Goal: Browse casually: Explore the website without a specific task or goal

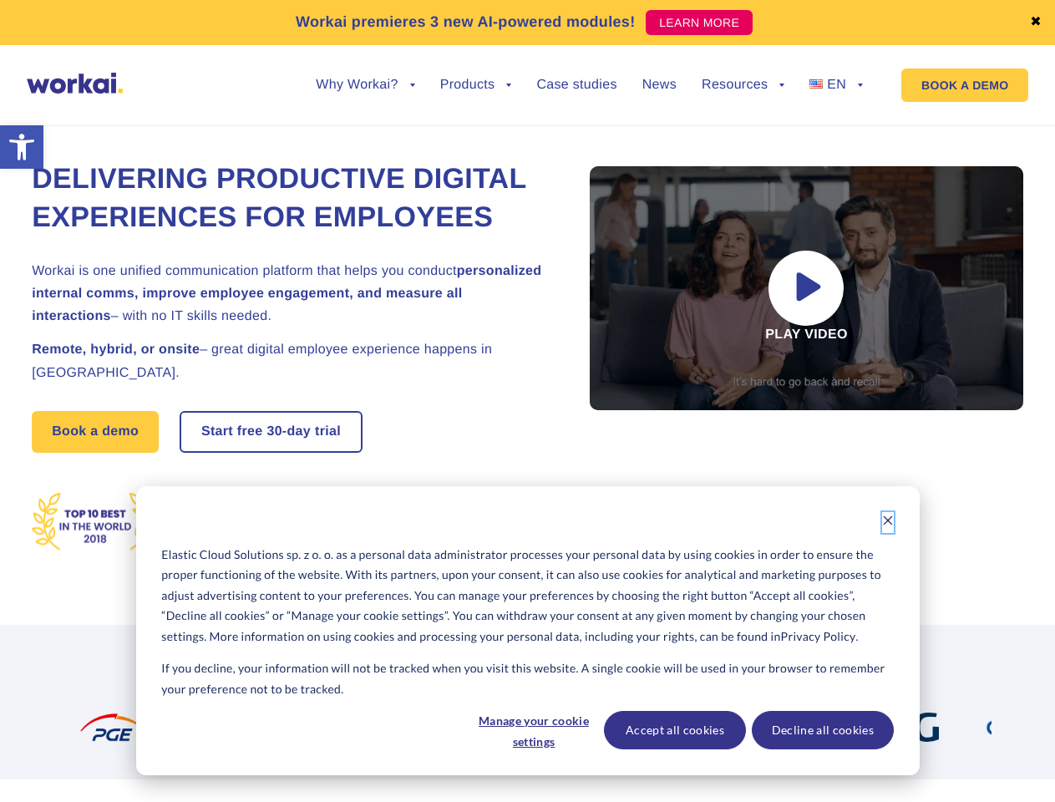
click at [888, 522] on icon "Dismiss cookie banner" at bounding box center [888, 521] width 12 height 12
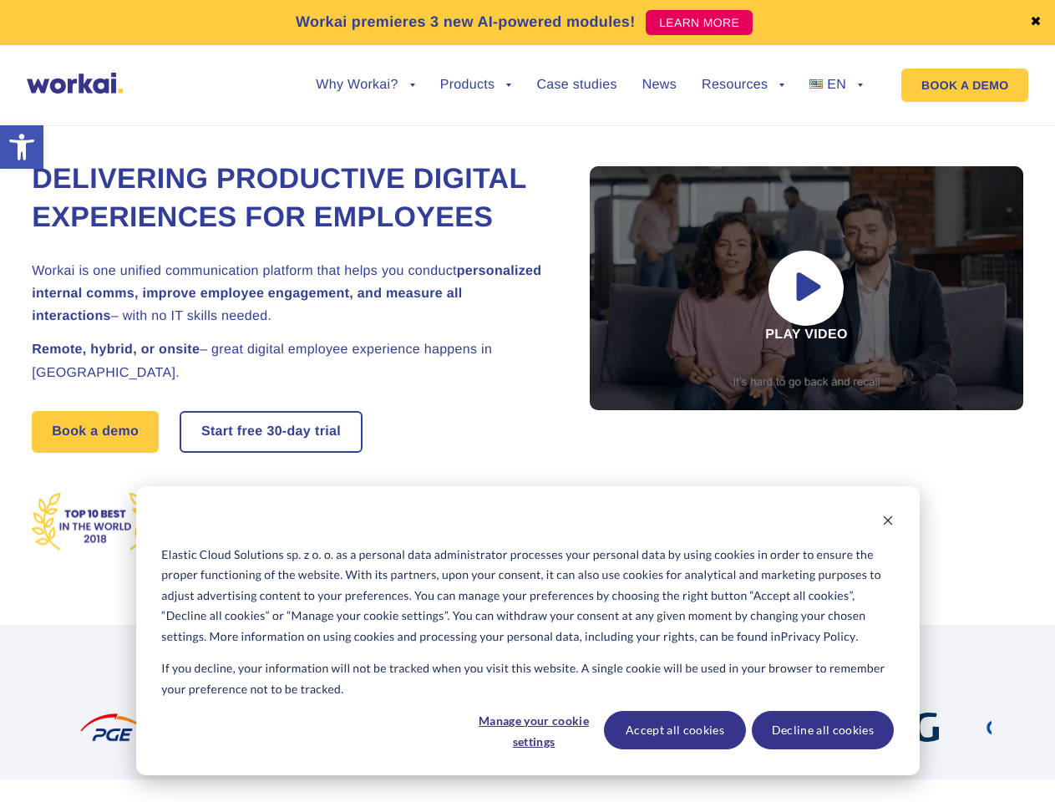
click at [533, 730] on div at bounding box center [557, 727] width 72 height 29
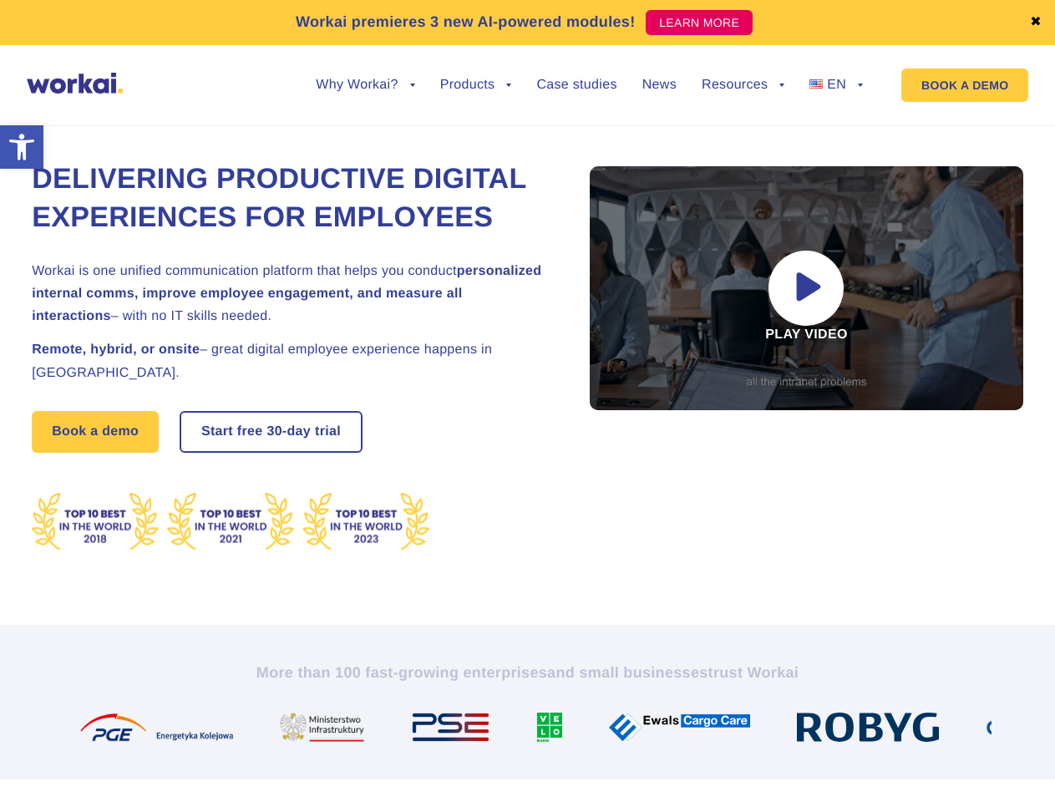
click at [674, 730] on img at bounding box center [686, 727] width 155 height 29
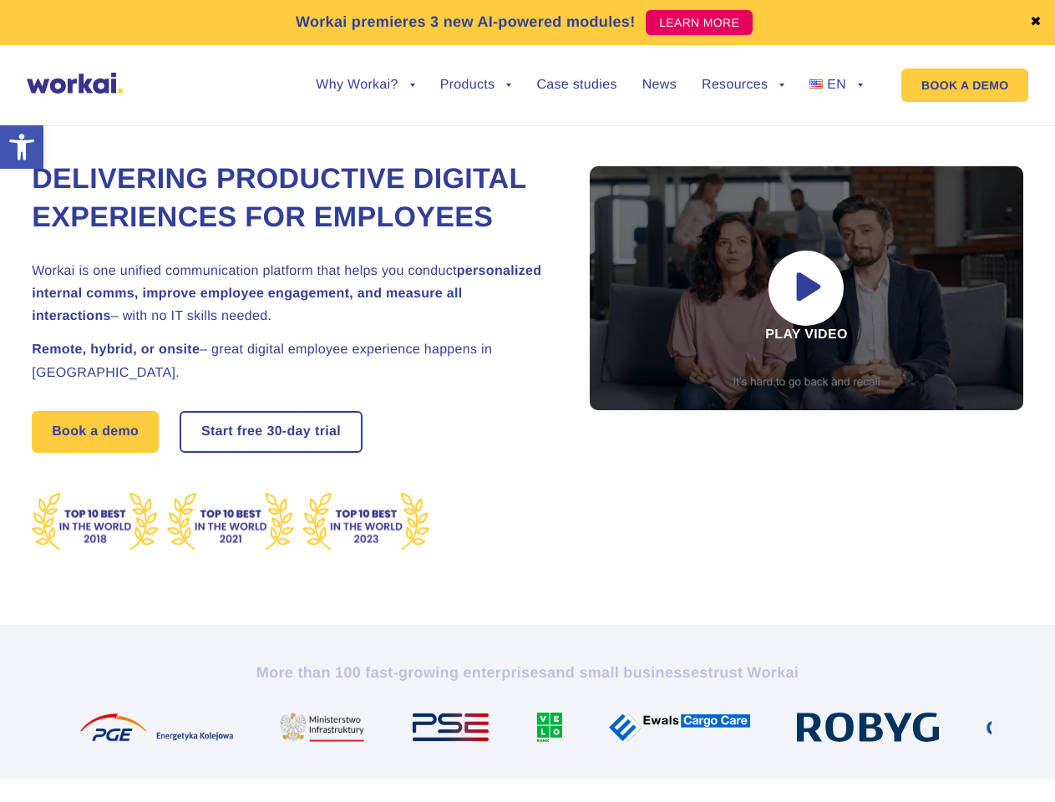
click at [822, 730] on img at bounding box center [874, 727] width 155 height 29
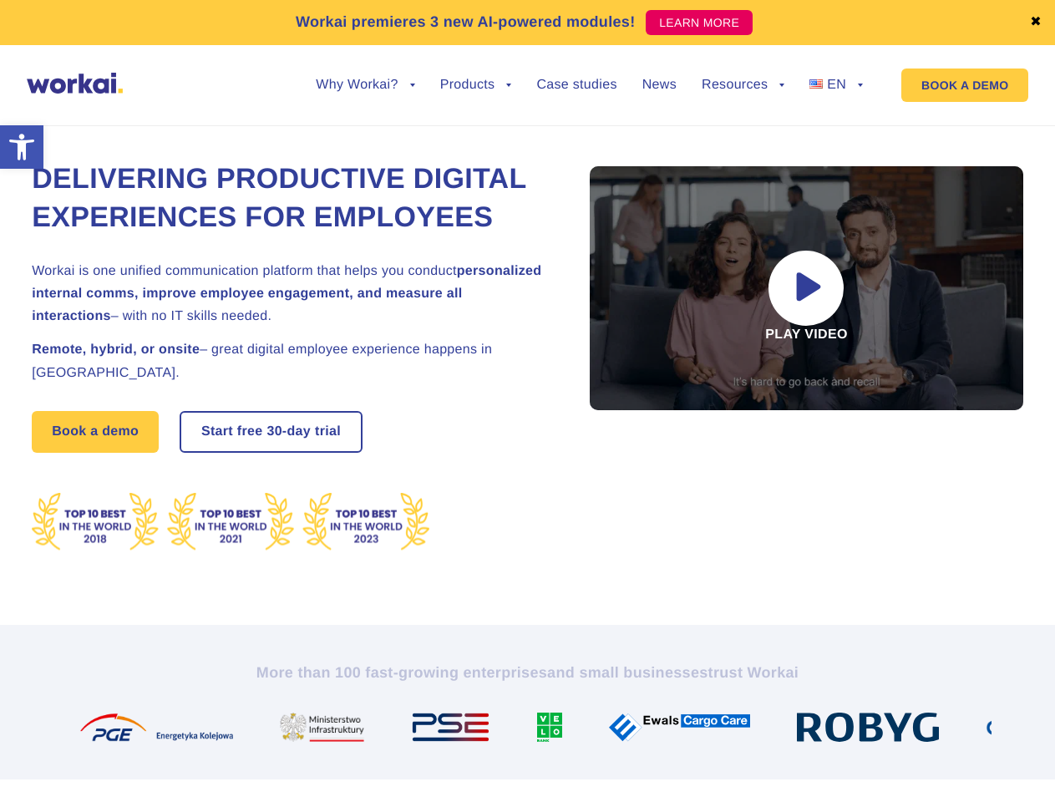
click at [1036, 23] on link "✖" at bounding box center [1036, 22] width 12 height 13
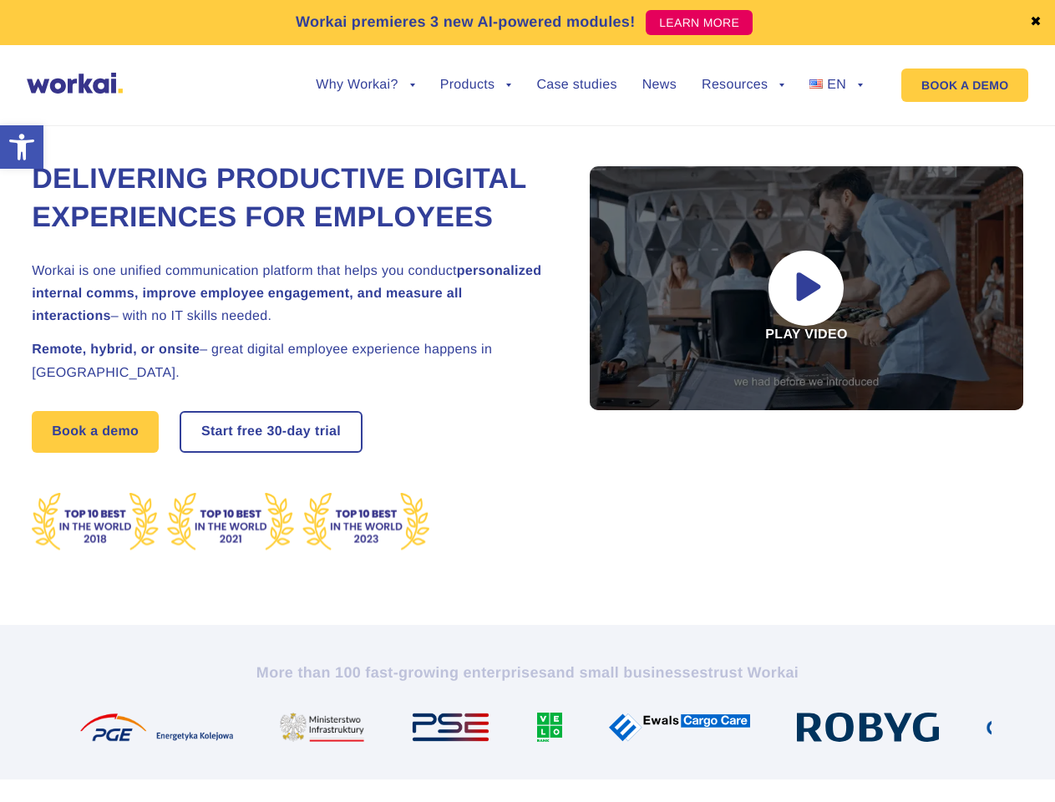
click at [365, 98] on div "Delivering Productive Digital Experiences for Employees Workai is one unified c…" at bounding box center [528, 356] width 992 height 537
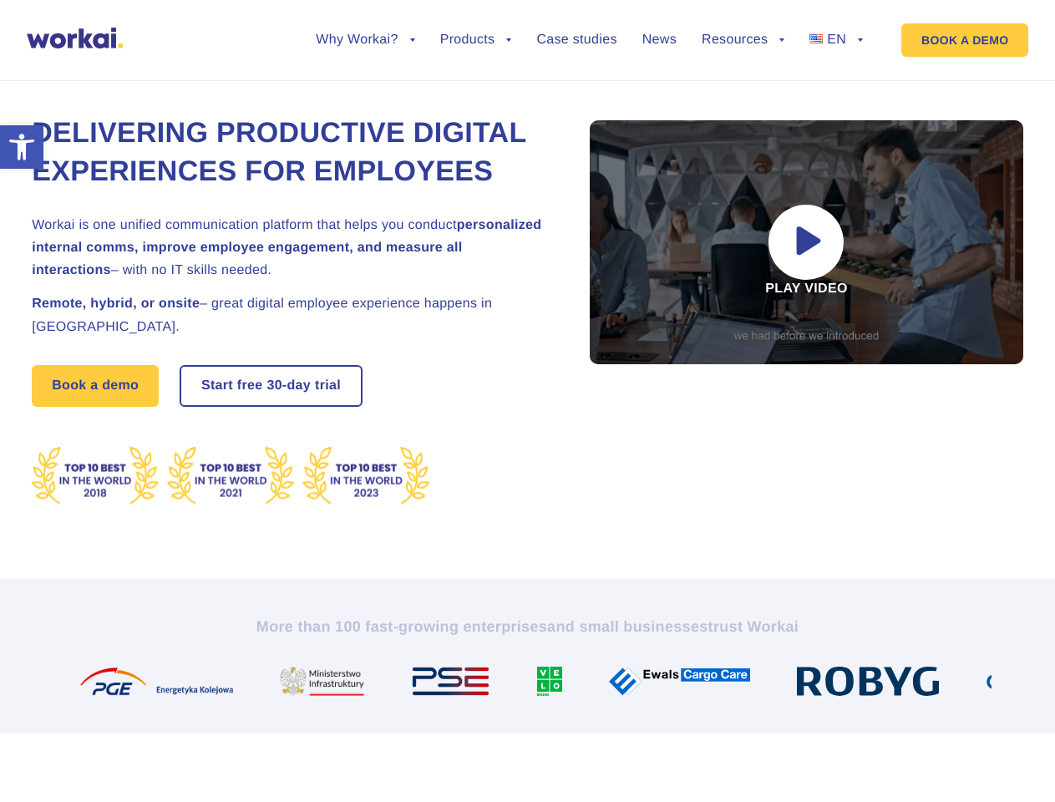
click at [365, 85] on div "Delivering Productive Digital Experiences for Employees Workai is one unified c…" at bounding box center [528, 310] width 992 height 537
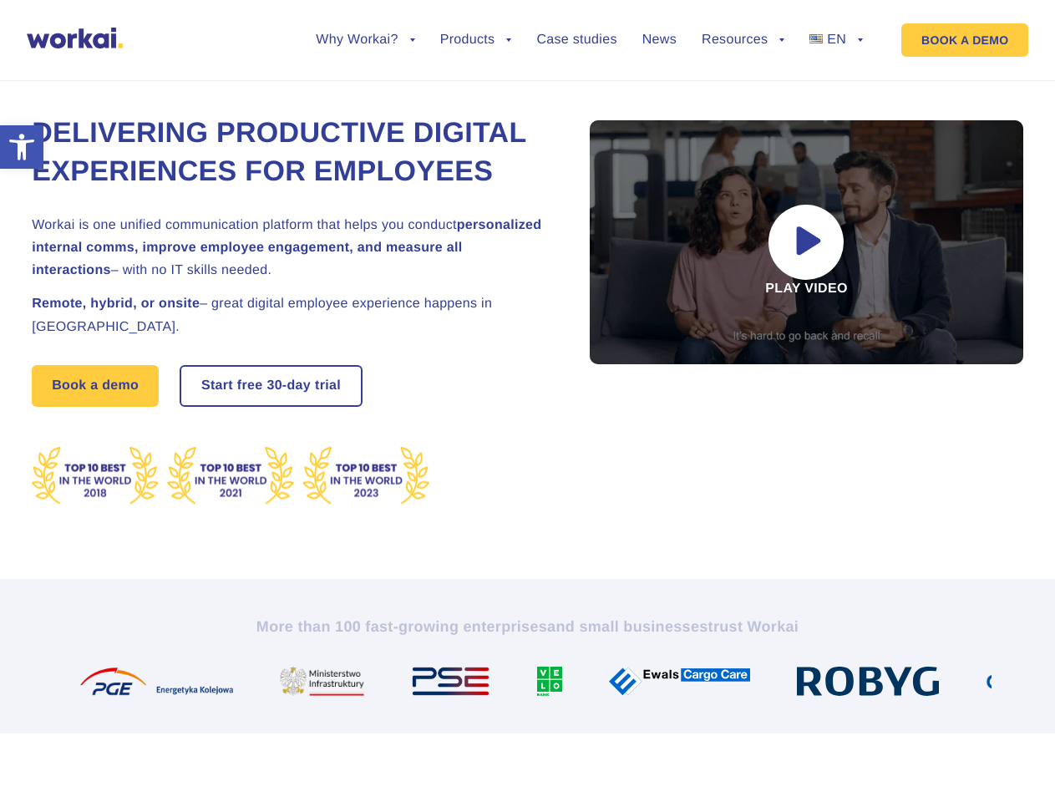
click at [476, 98] on div "Delivering Productive Digital Experiences for Employees Workai is one unified c…" at bounding box center [528, 310] width 992 height 537
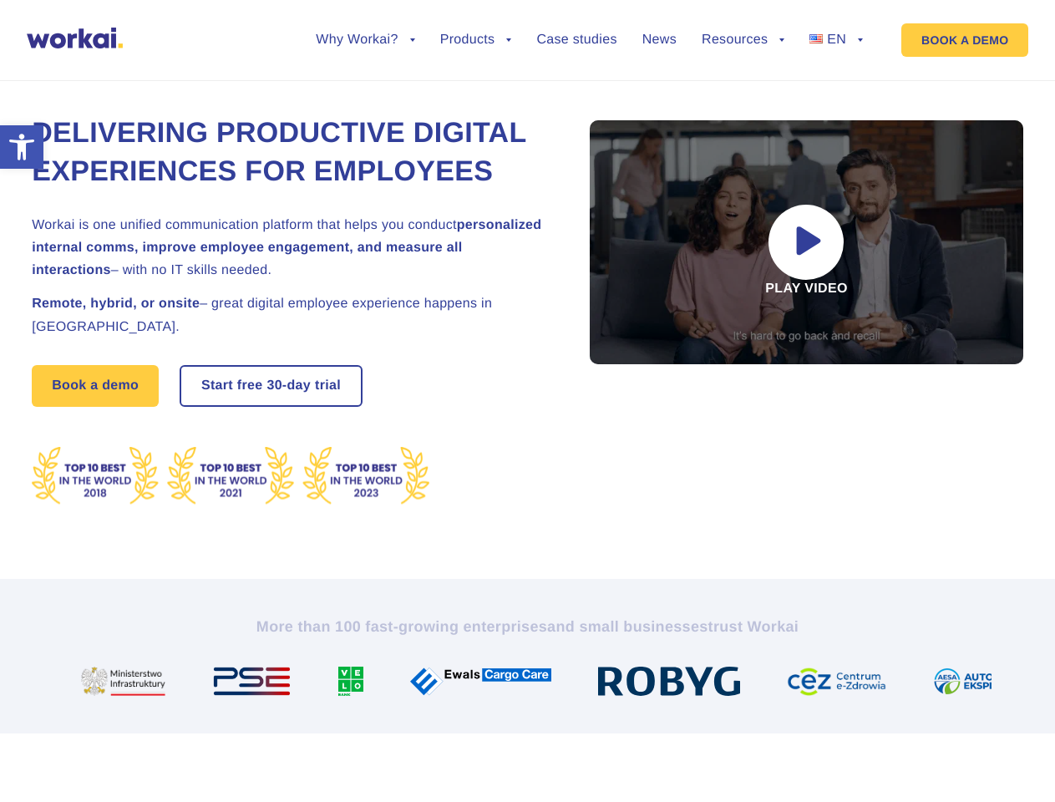
click at [743, 98] on div "Delivering Productive Digital Experiences for Employees Workai is one unified c…" at bounding box center [528, 310] width 992 height 537
click at [743, 85] on div "Delivering Productive Digital Experiences for Employees Workai is one unified c…" at bounding box center [528, 310] width 992 height 537
